Goal: Transaction & Acquisition: Book appointment/travel/reservation

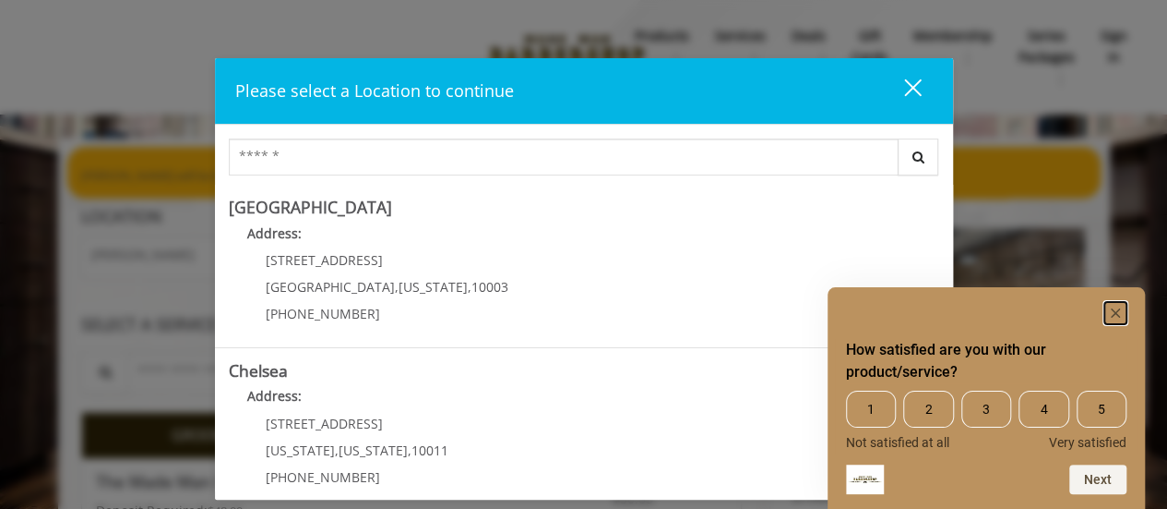
click at [1119, 311] on rect "Hide survey" at bounding box center [1116, 313] width 22 height 22
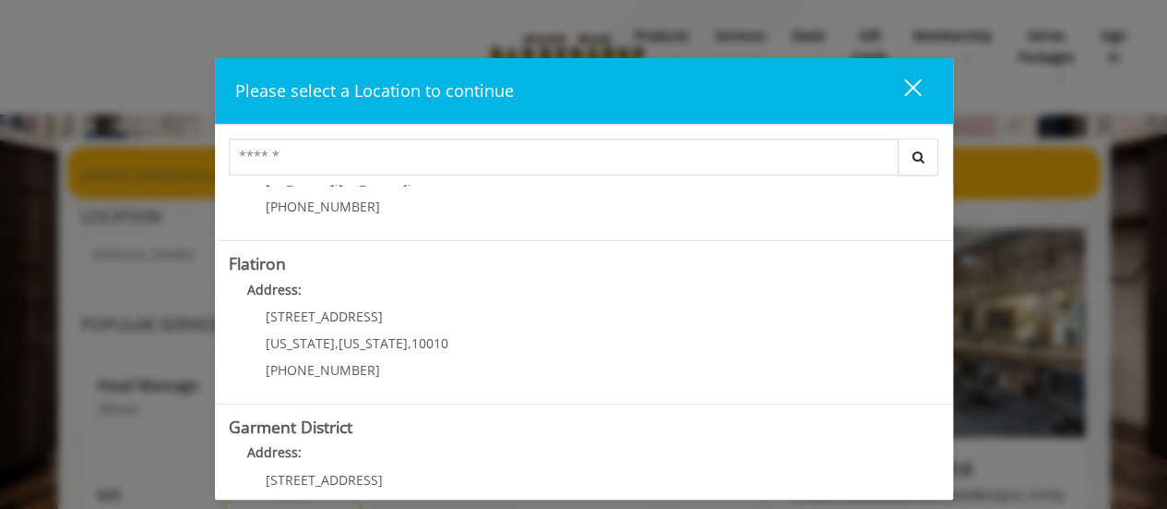
scroll to position [461, 0]
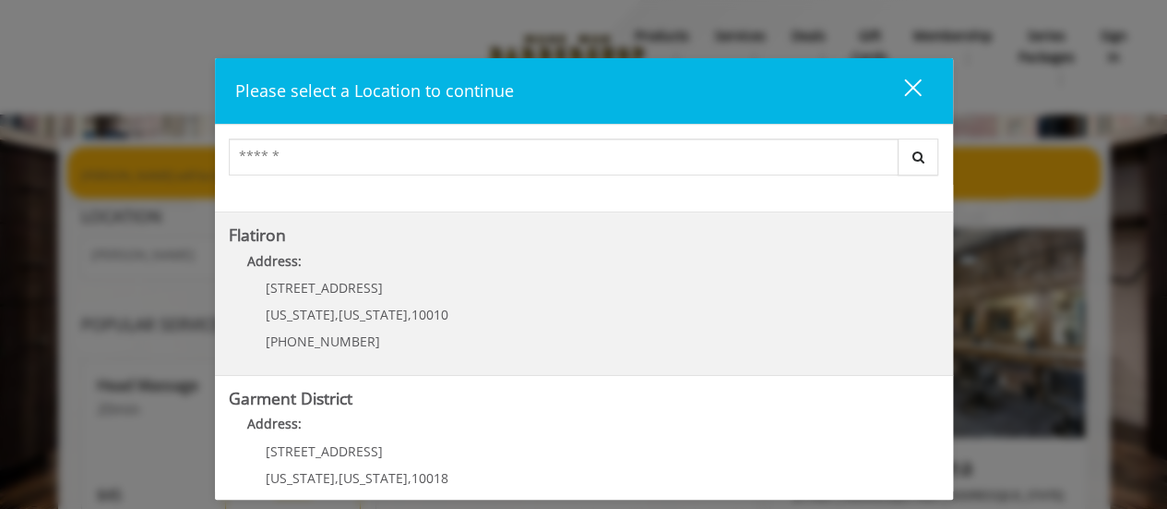
click at [618, 308] on "Flatiron Address: 10 E 23rd St New York , New York , 10010 (917) 475-1765" at bounding box center [584, 293] width 711 height 135
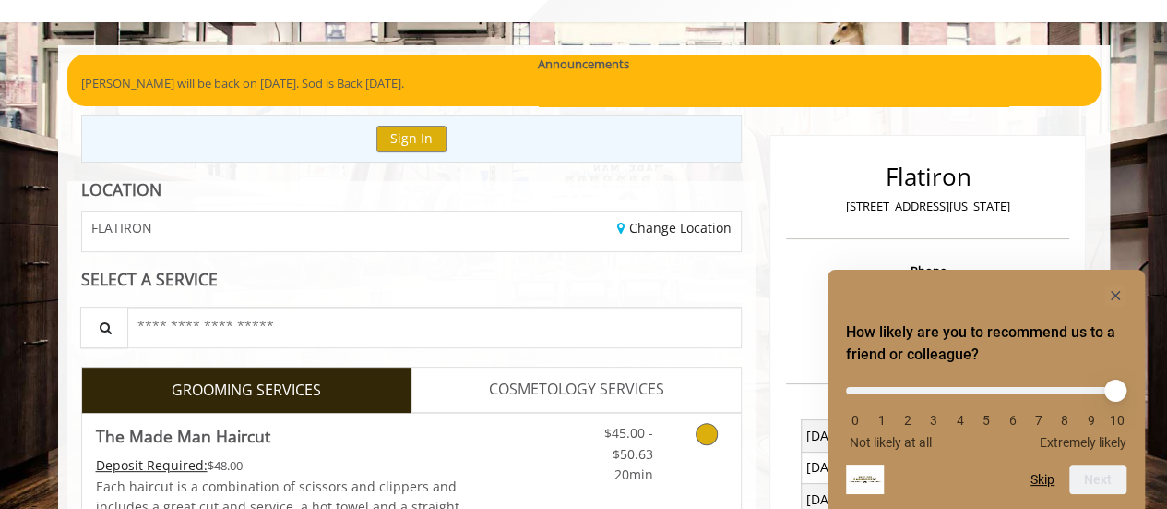
scroll to position [322, 0]
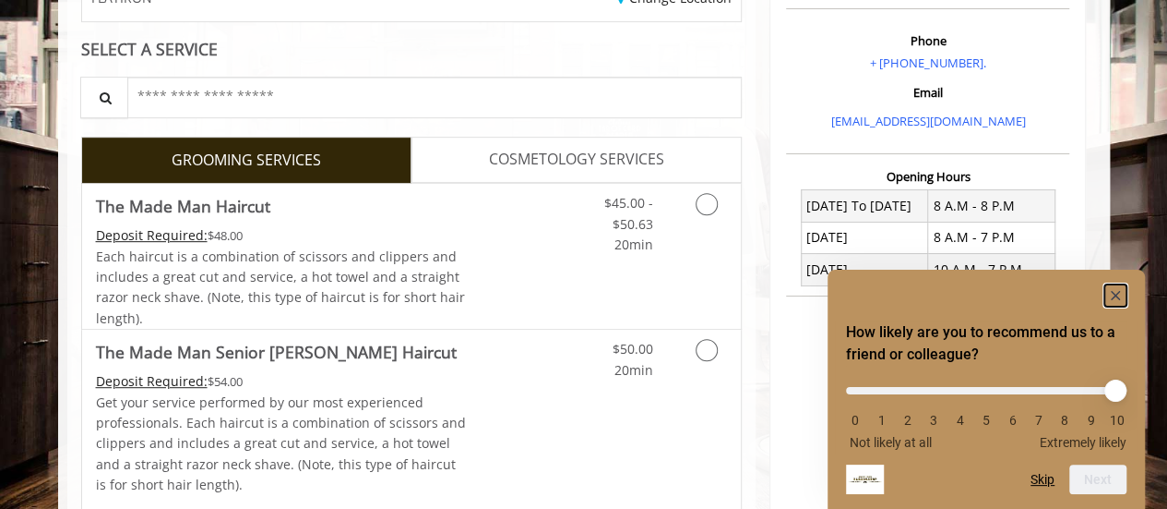
click at [1124, 294] on rect "Hide survey" at bounding box center [1116, 295] width 22 height 22
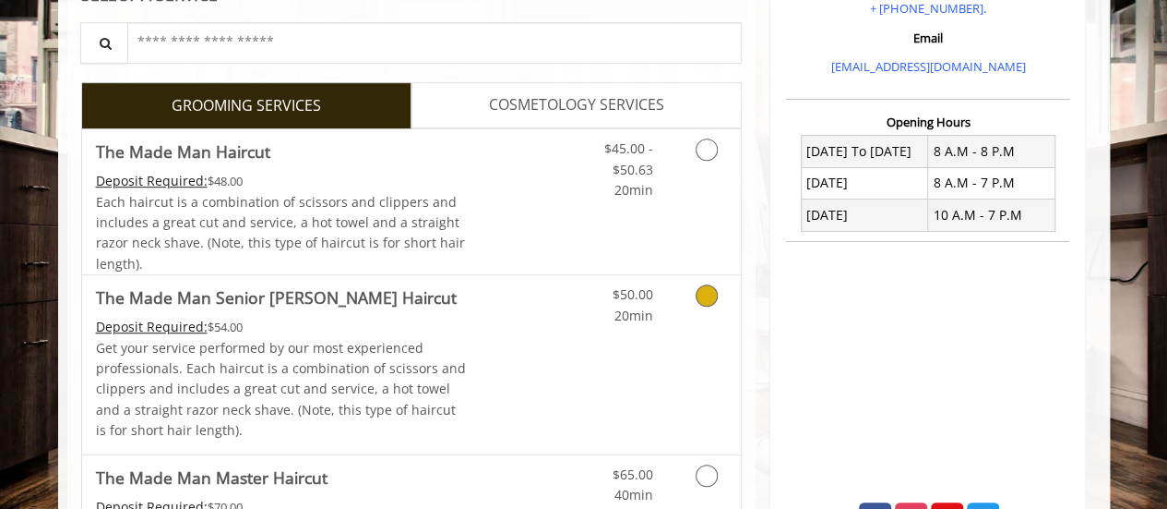
scroll to position [369, 0]
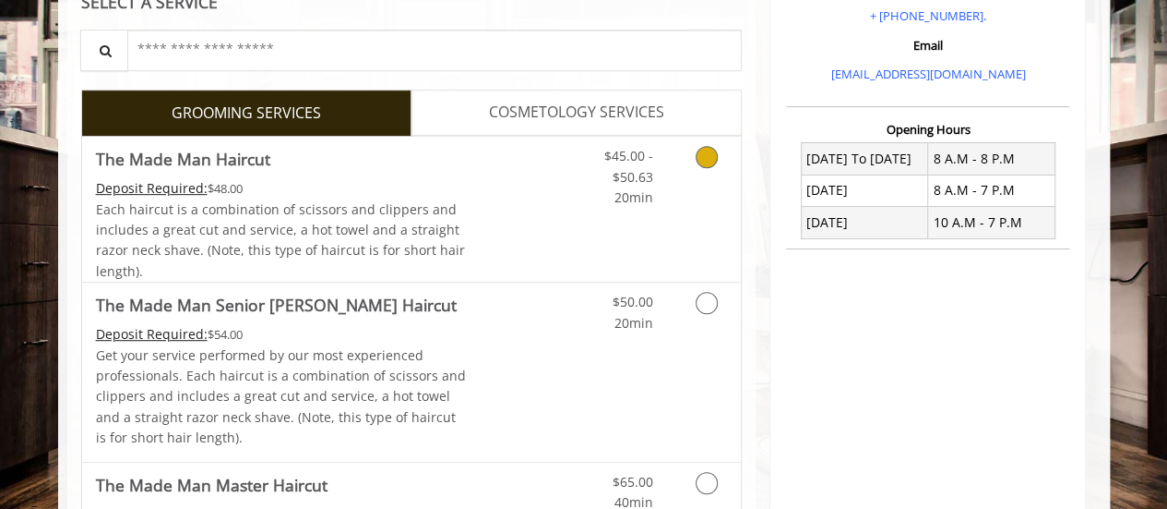
click at [494, 182] on link "Discounted Price" at bounding box center [521, 209] width 110 height 145
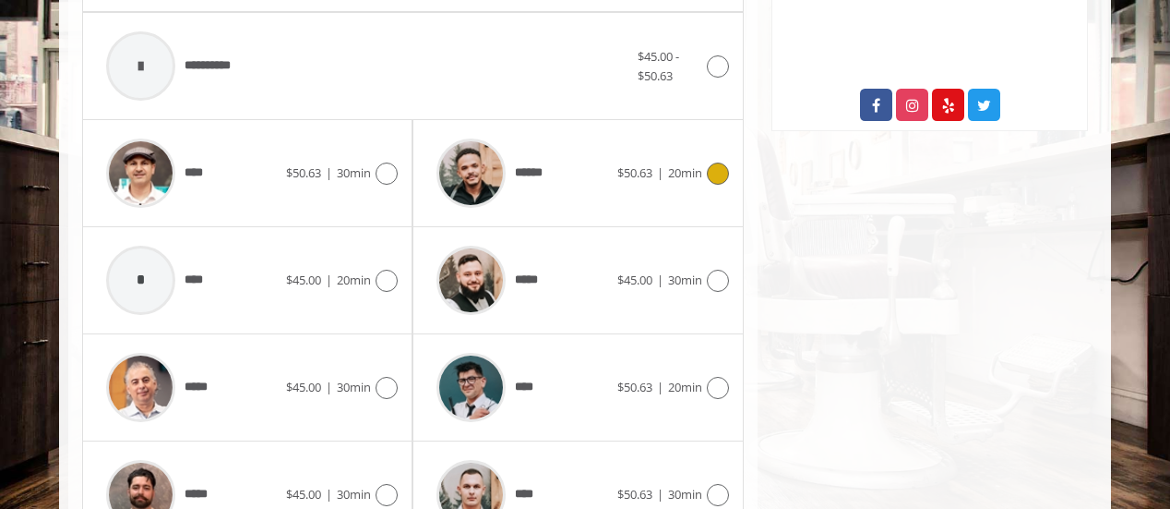
scroll to position [820, 0]
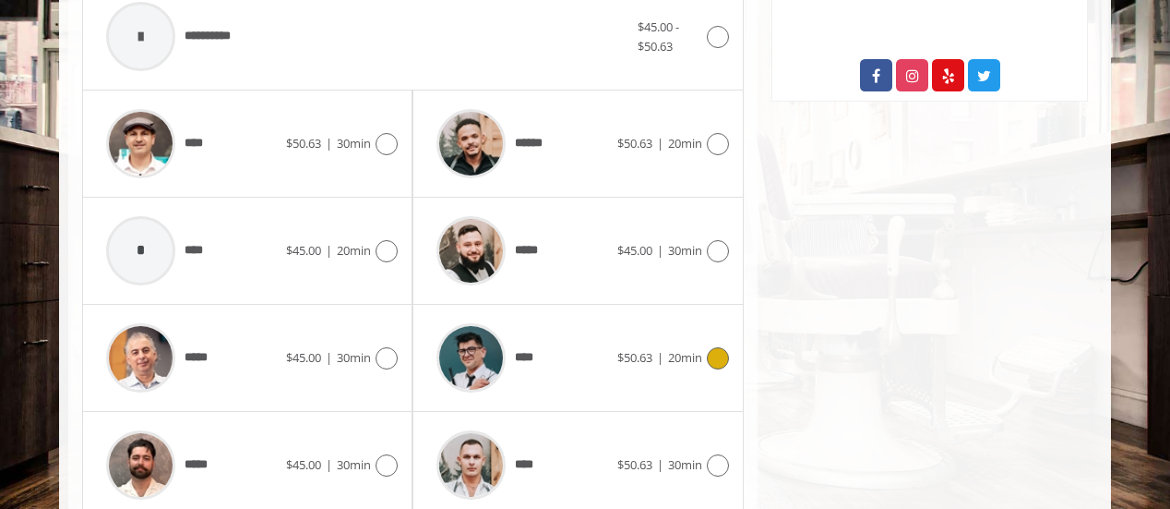
click at [717, 351] on icon at bounding box center [718, 358] width 22 height 22
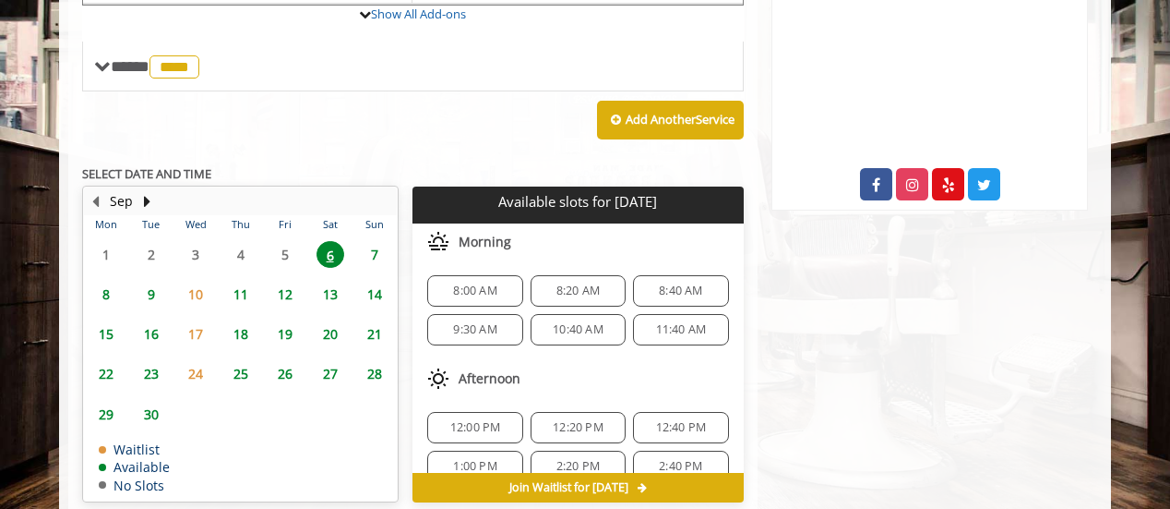
scroll to position [727, 0]
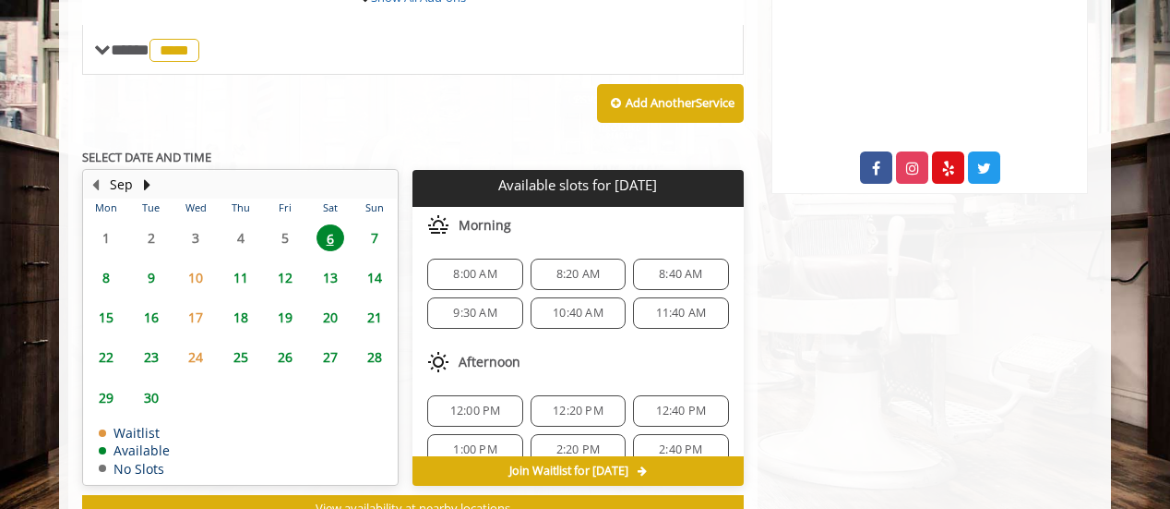
click at [150, 268] on span "9" at bounding box center [152, 277] width 28 height 27
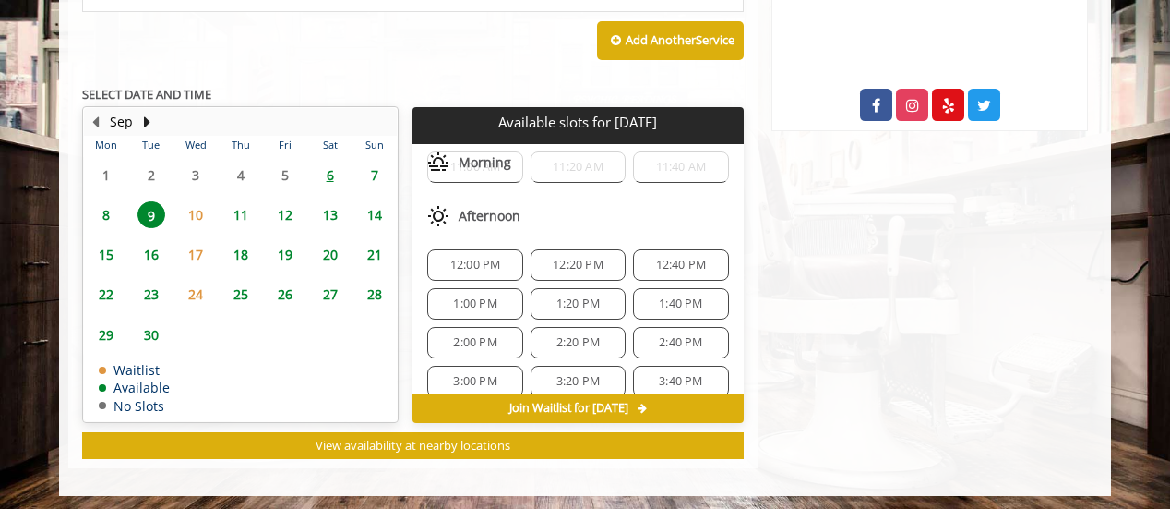
scroll to position [185, 0]
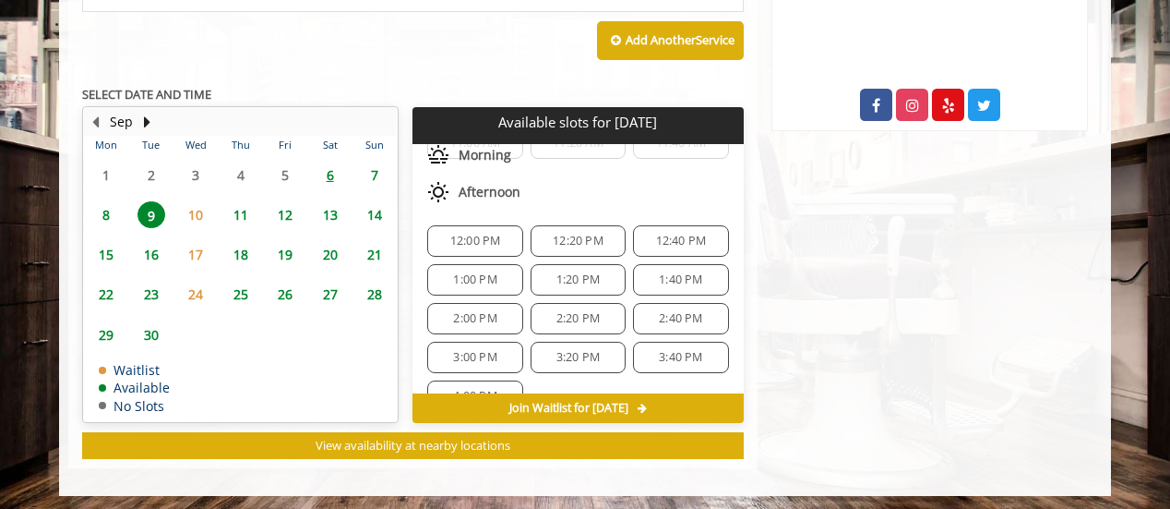
click at [486, 233] on span "12:00 PM" at bounding box center [475, 240] width 51 height 15
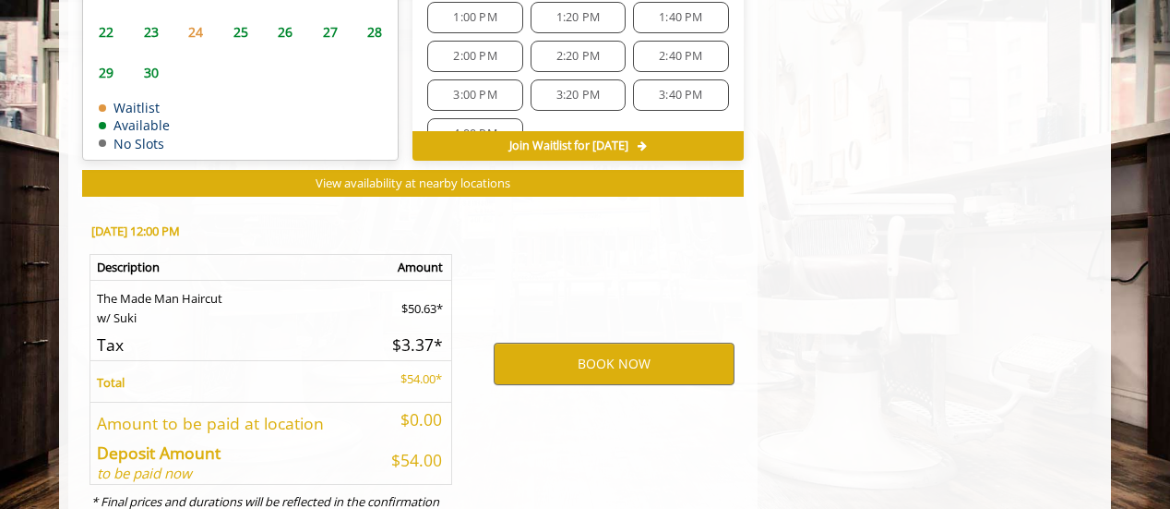
scroll to position [1122, 0]
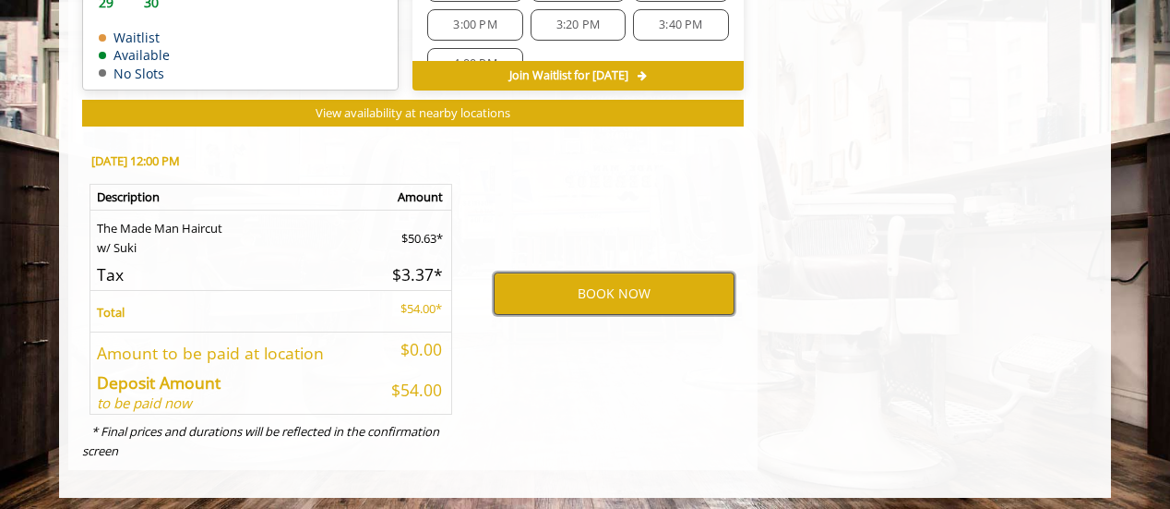
click at [590, 284] on button "BOOK NOW" at bounding box center [614, 293] width 241 height 42
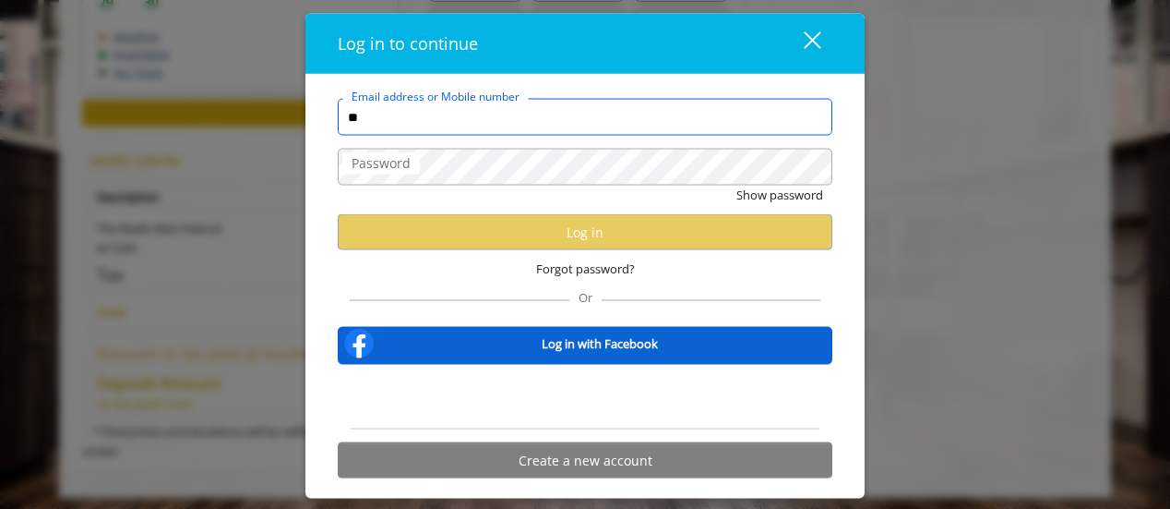
type input "**********"
click at [736, 185] on button "Show password" at bounding box center [779, 194] width 87 height 19
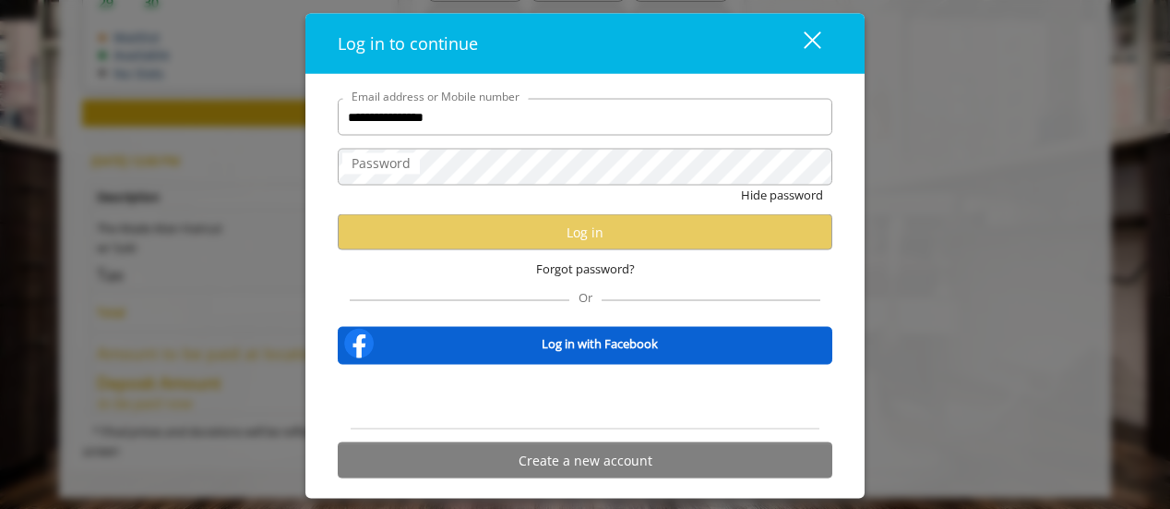
click at [345, 165] on label "Password" at bounding box center [381, 163] width 78 height 20
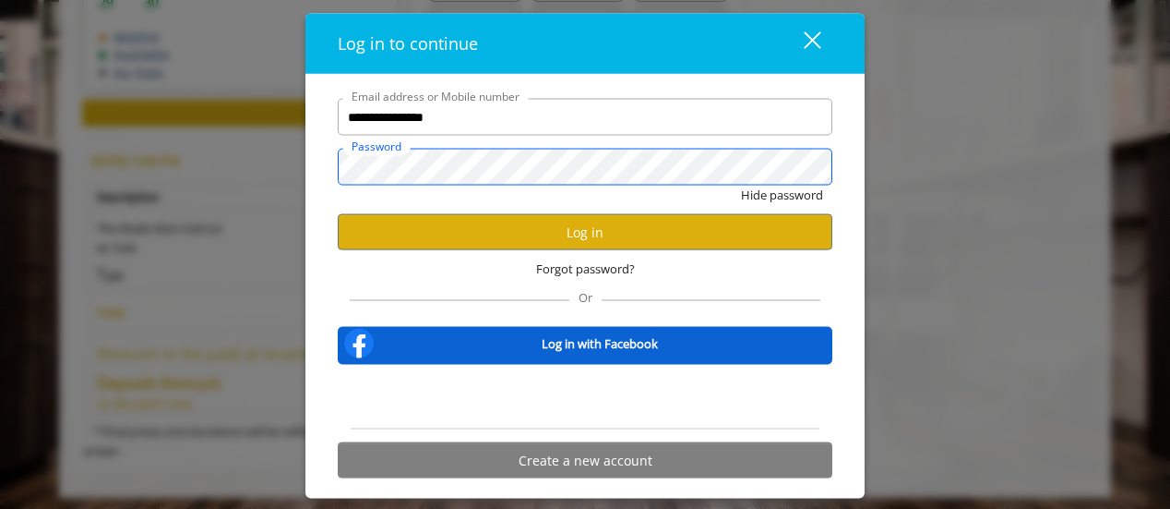
click at [741, 185] on button "Hide password" at bounding box center [782, 194] width 82 height 19
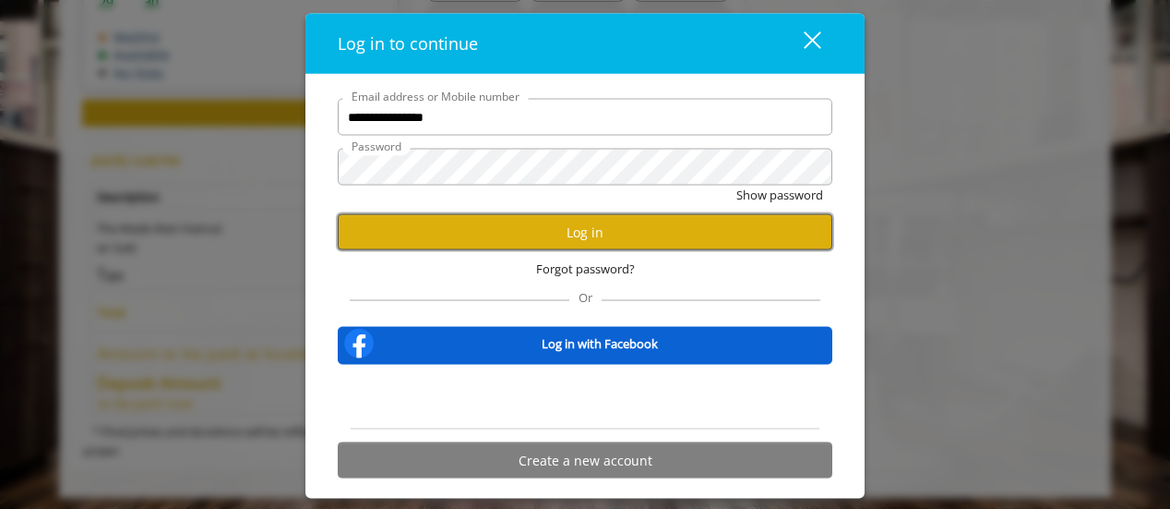
click at [554, 226] on button "Log in" at bounding box center [585, 232] width 495 height 36
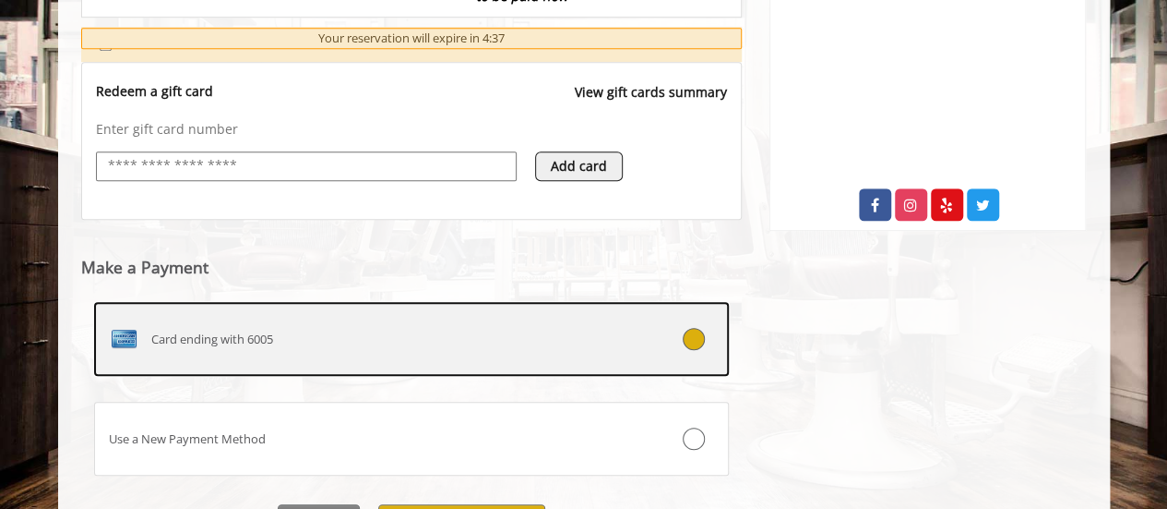
scroll to position [783, 0]
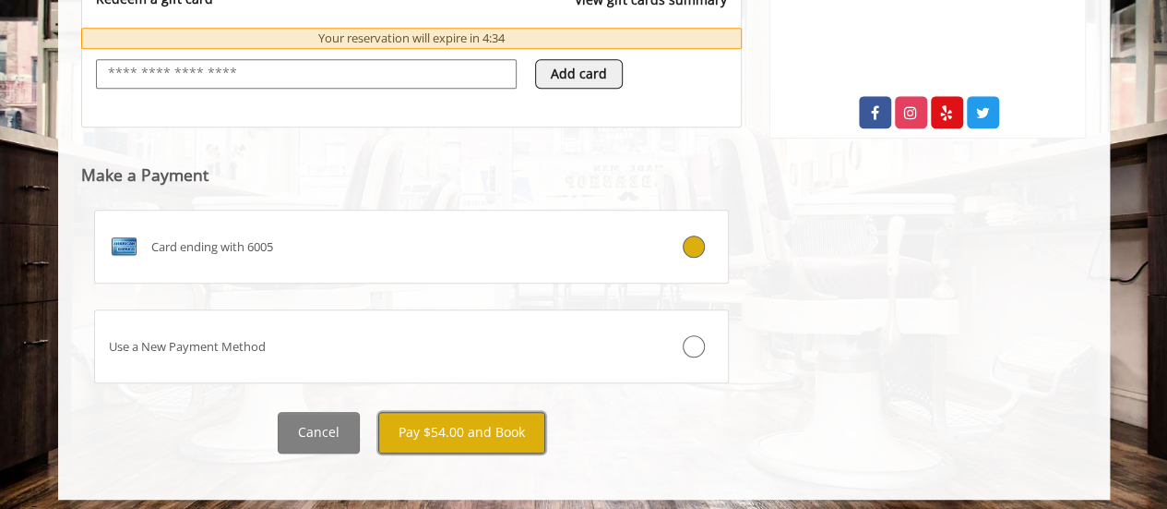
click at [467, 424] on button "Pay $54.00 and Book" at bounding box center [461, 433] width 167 height 42
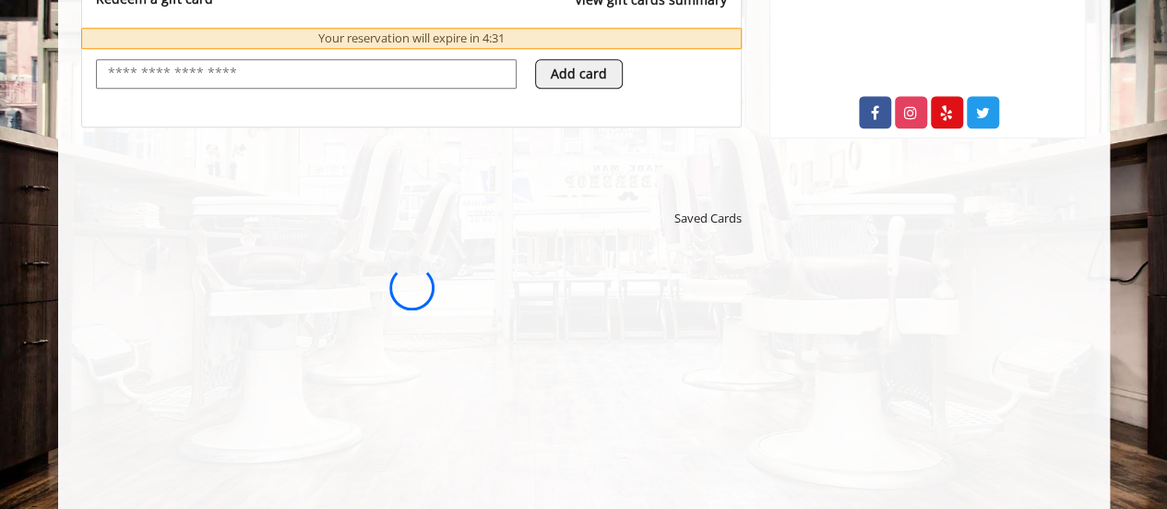
scroll to position [0, 0]
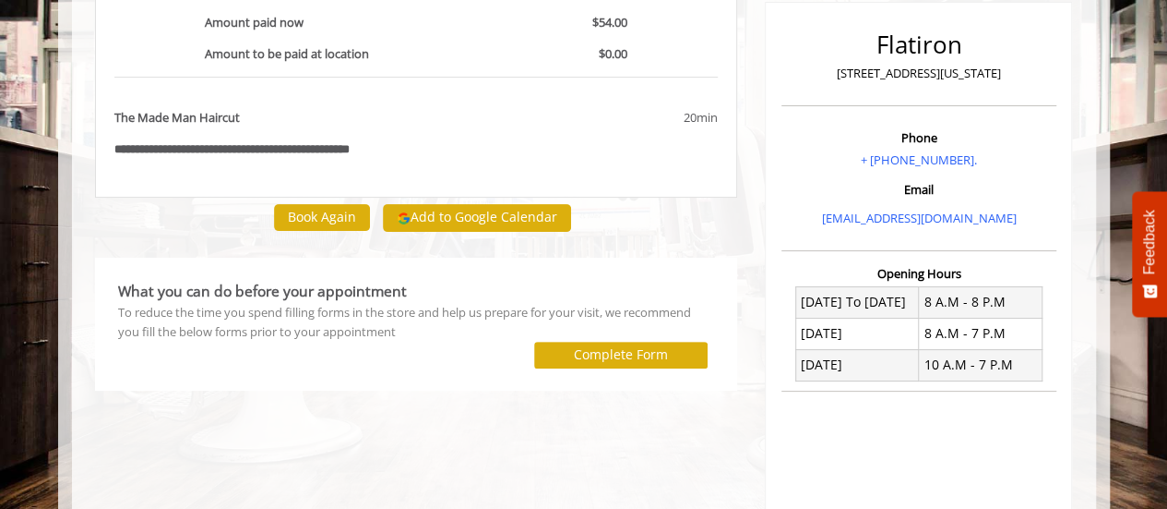
scroll to position [277, 0]
